Goal: Information Seeking & Learning: Check status

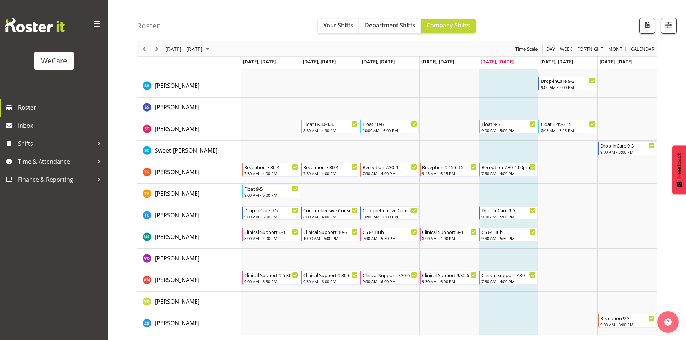
scroll to position [2887, 0]
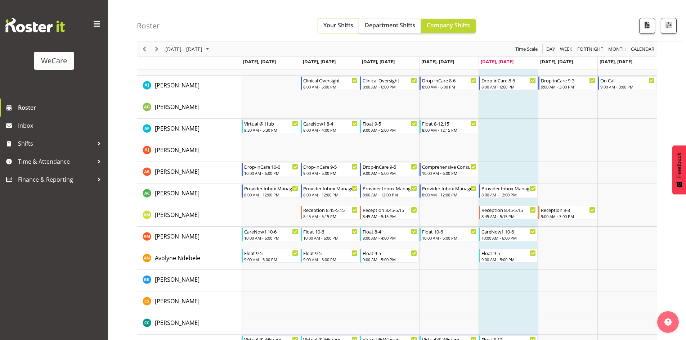
click at [337, 30] on button "Your Shifts" at bounding box center [338, 26] width 41 height 14
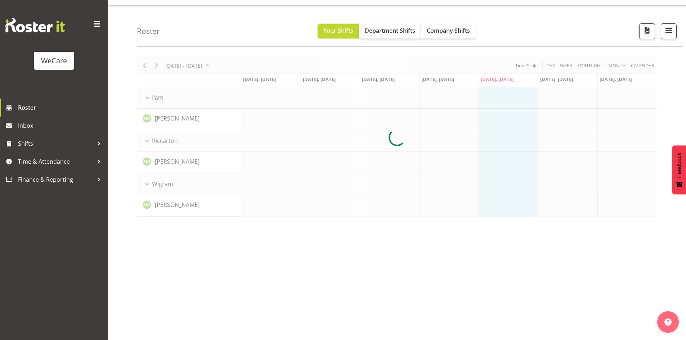
scroll to position [16, 0]
drag, startPoint x: 444, startPoint y: 36, endPoint x: 363, endPoint y: 37, distance: 80.7
click at [444, 36] on button "Company Shifts" at bounding box center [448, 31] width 55 height 14
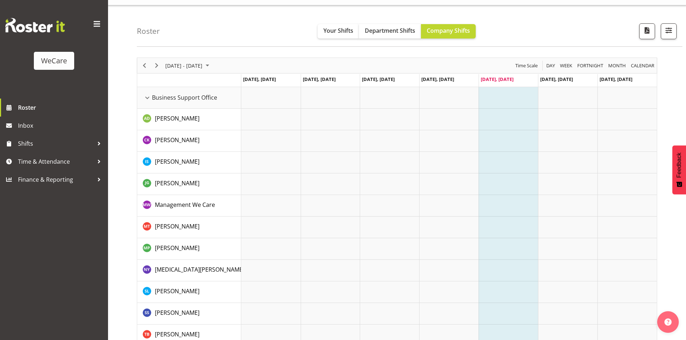
click at [164, 70] on div "[DATE] - [DATE]" at bounding box center [188, 65] width 51 height 15
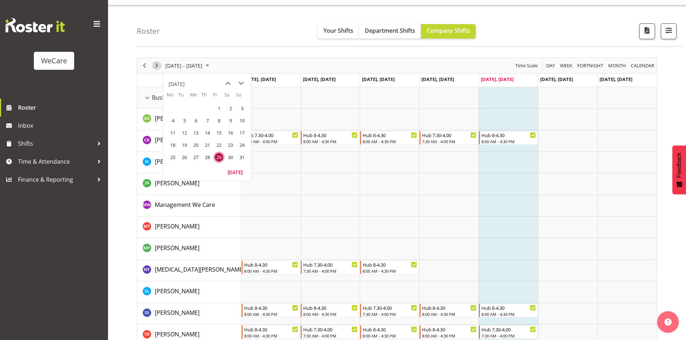
click at [157, 67] on span "Next" at bounding box center [156, 65] width 9 height 9
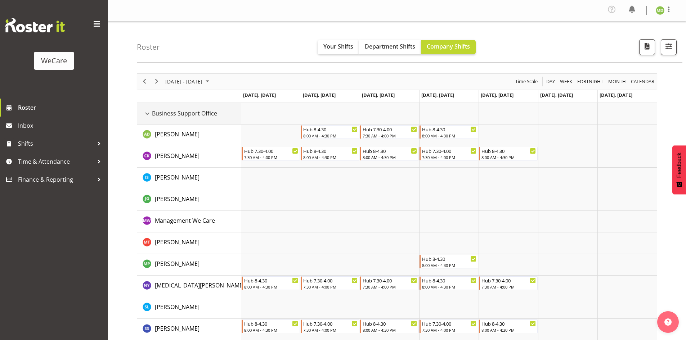
click at [148, 115] on div "Business Support Office resource" at bounding box center [147, 113] width 9 height 9
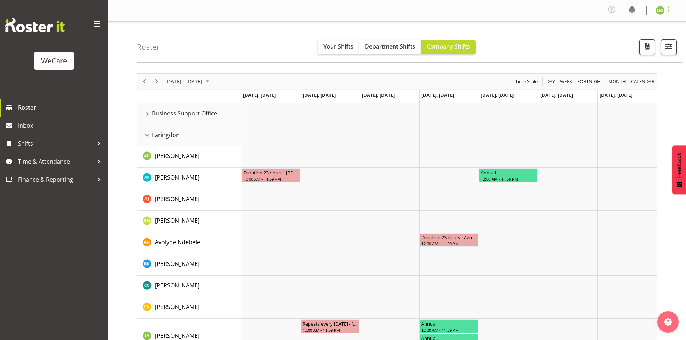
click at [670, 12] on span at bounding box center [669, 9] width 9 height 9
click at [634, 37] on link "Log Out" at bounding box center [638, 39] width 69 height 13
